Goal: Information Seeking & Learning: Learn about a topic

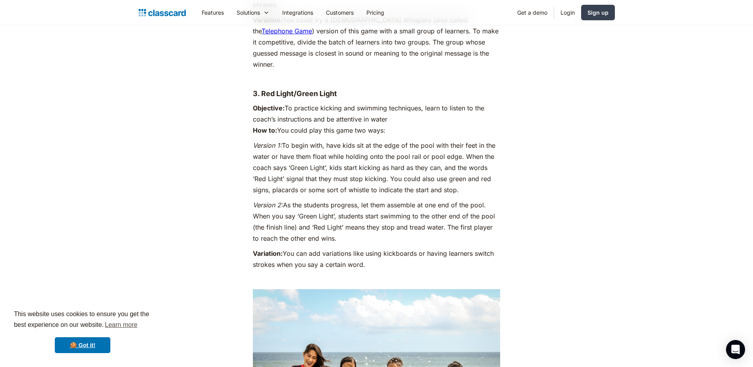
scroll to position [1668, 0]
drag, startPoint x: 347, startPoint y: 216, endPoint x: 242, endPoint y: 126, distance: 138.2
copy div "Version 1: To begin with, have kids sit at the edge of the pool with their feet…"
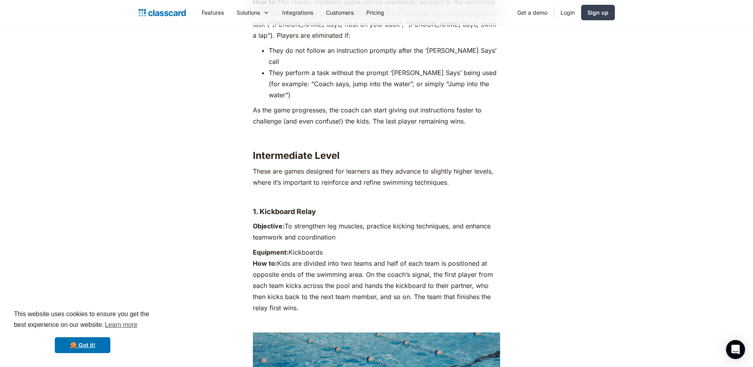
scroll to position [2223, 0]
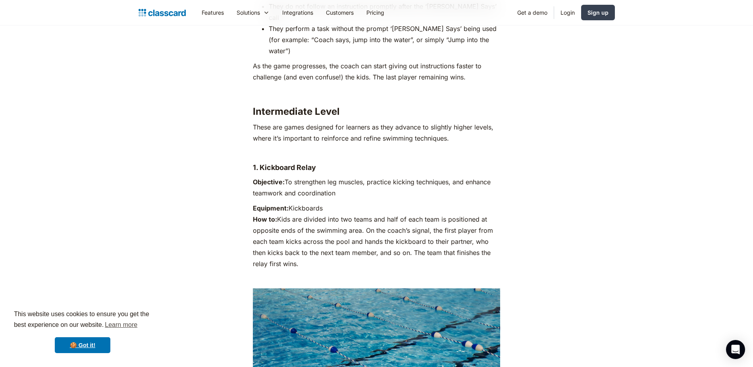
drag, startPoint x: 45, startPoint y: 0, endPoint x: 589, endPoint y: 80, distance: 549.8
drag, startPoint x: 680, startPoint y: 0, endPoint x: 646, endPoint y: 8, distance: 34.8
click at [646, 8] on div "Features Resources Blog The latest industry news, updates and info. Customer st…" at bounding box center [376, 12] width 753 height 25
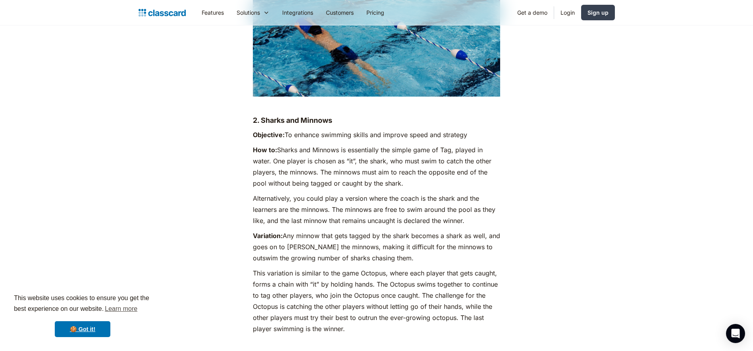
scroll to position [2591, 0]
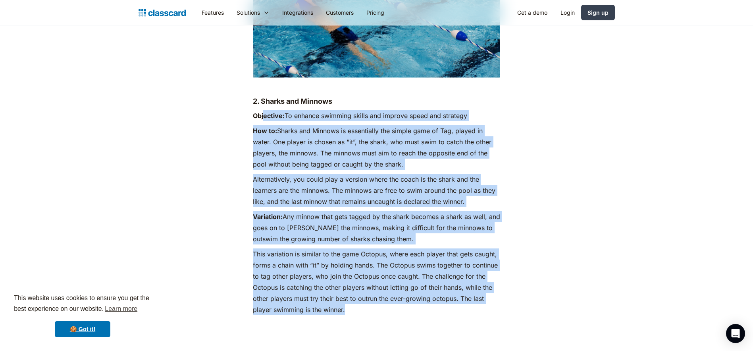
drag, startPoint x: 362, startPoint y: 267, endPoint x: 264, endPoint y: 66, distance: 223.7
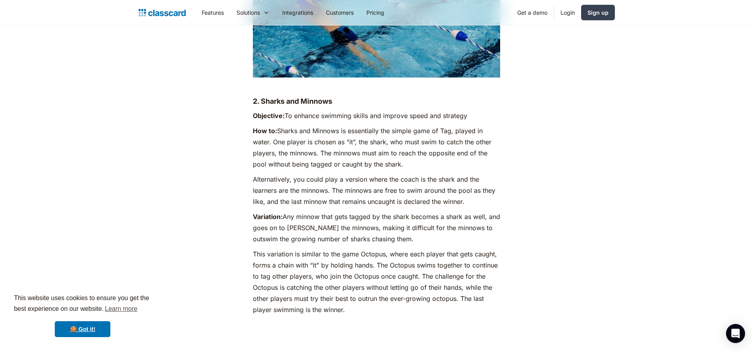
drag, startPoint x: 264, startPoint y: 66, endPoint x: 349, endPoint y: 56, distance: 84.8
click at [349, 96] on h4 "2. Sharks and Minnows" at bounding box center [376, 101] width 247 height 10
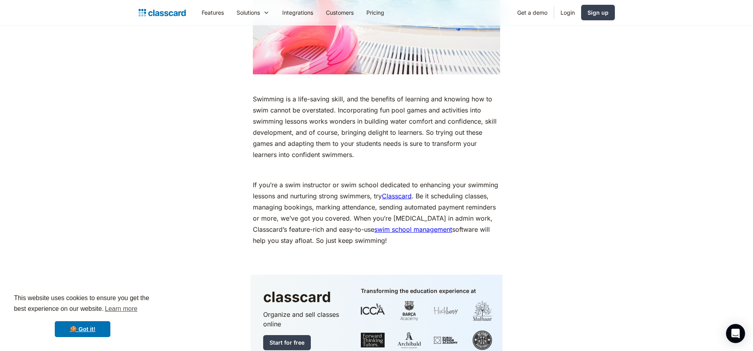
scroll to position [5450, 0]
